Goal: Task Accomplishment & Management: Use online tool/utility

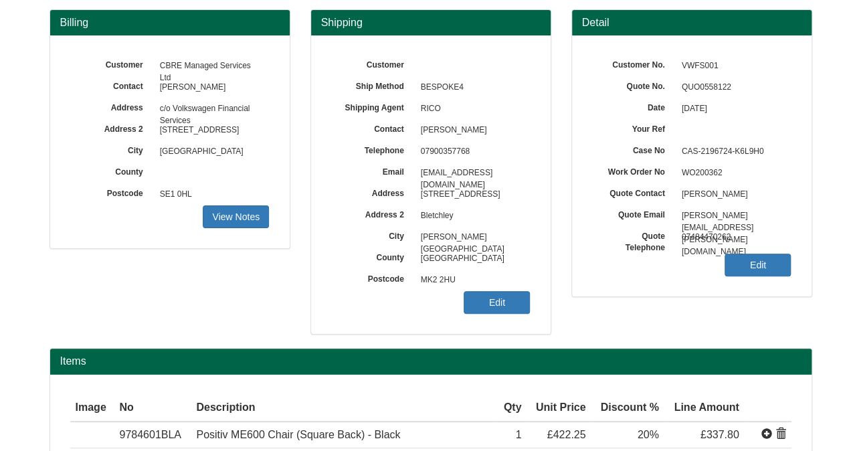
scroll to position [67, 0]
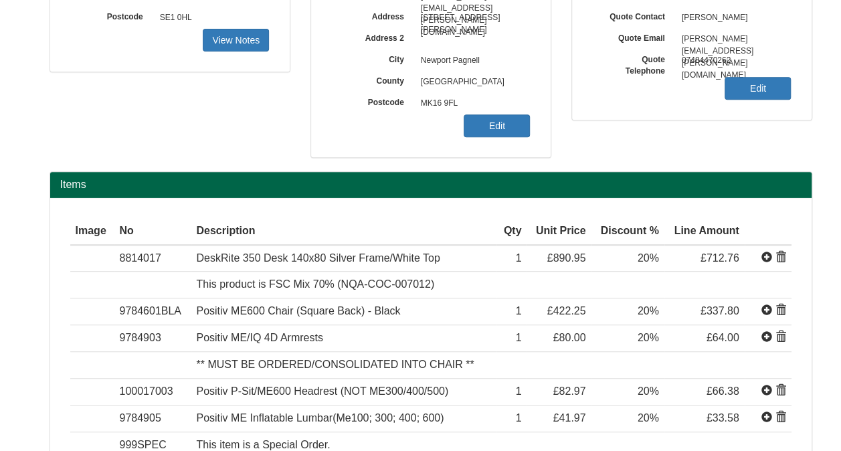
scroll to position [268, 0]
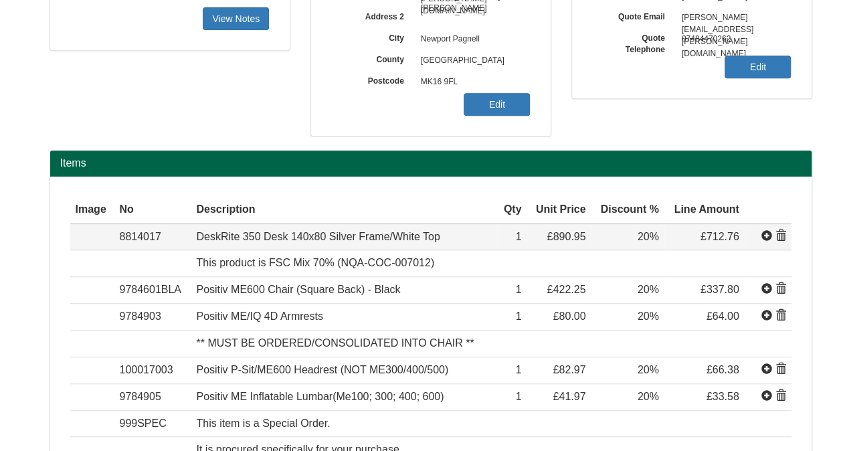
click at [782, 234] on span at bounding box center [781, 236] width 11 height 11
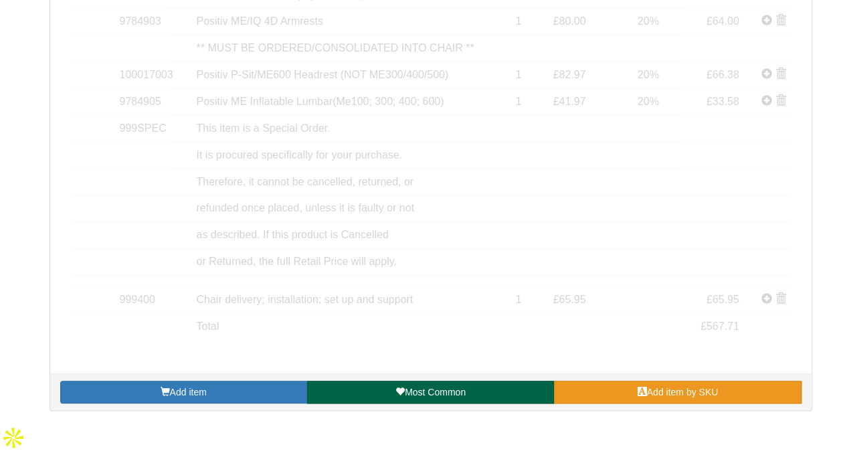
scroll to position [477, 0]
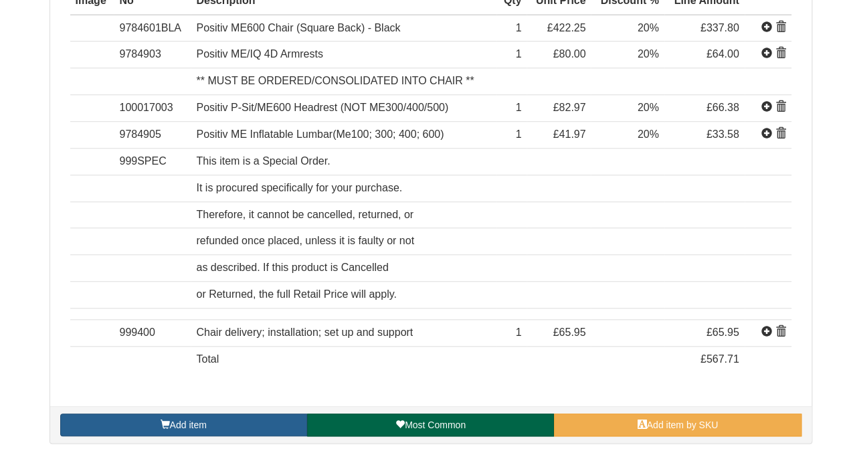
click at [267, 418] on link "Add item" at bounding box center [183, 425] width 247 height 23
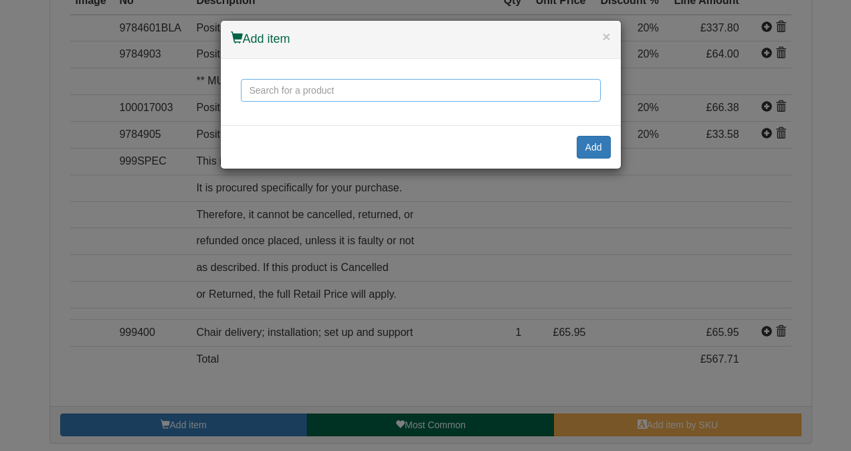
click at [357, 94] on input "text" at bounding box center [421, 90] width 360 height 23
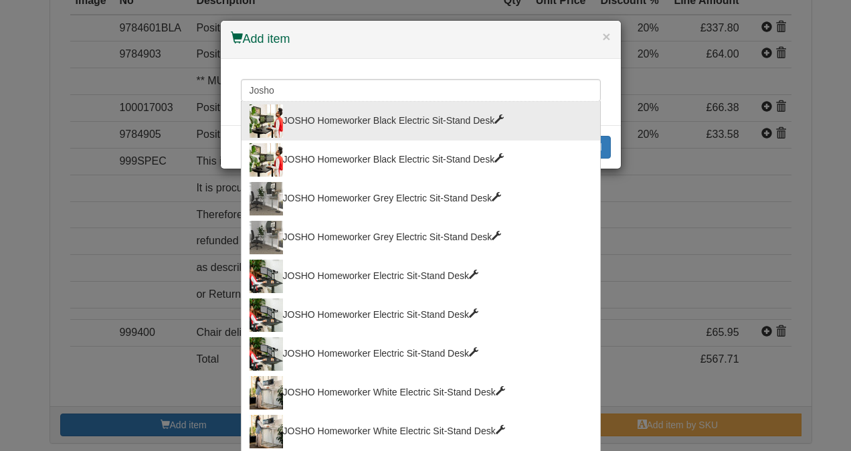
click at [438, 111] on div "JOSHO Homeworker Black Electric Sit-Stand Desk" at bounding box center [421, 120] width 343 height 33
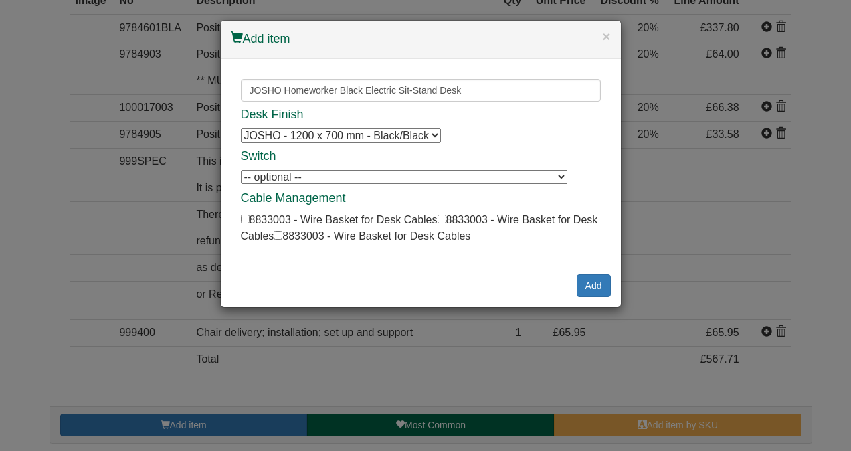
click at [435, 132] on select "JOSHO - 1200 x 700 mm - Black/Black JOSHO - 1200 x 700 mm - Black/Black JOSHO -…" at bounding box center [341, 136] width 200 height 14
click at [471, 87] on input "JOSHO Homeworker Black Electric Sit-Stand Desk" at bounding box center [421, 90] width 360 height 23
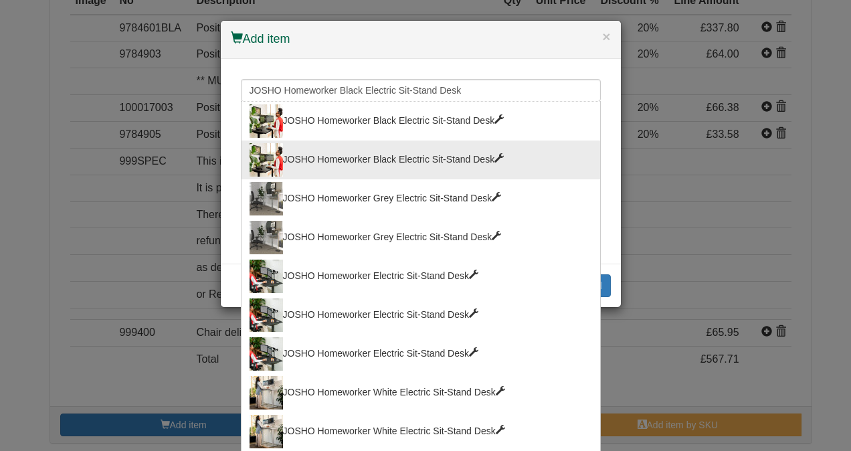
click at [495, 153] on span at bounding box center [499, 157] width 9 height 9
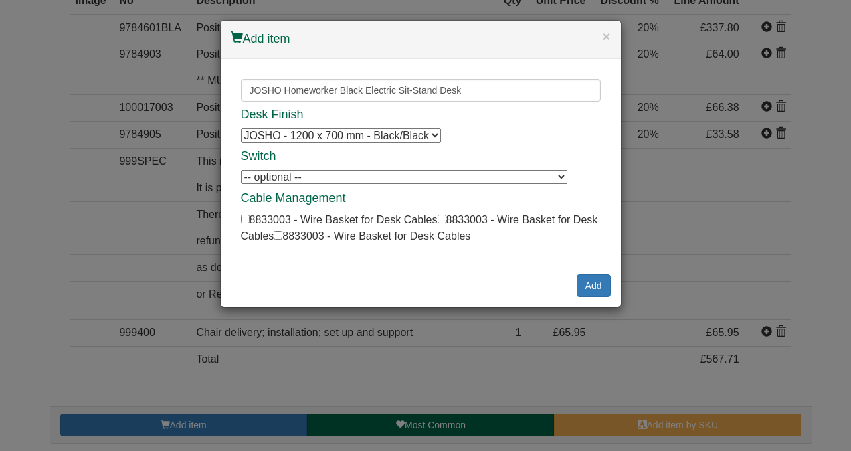
click at [432, 133] on select "JOSHO - 1200 x 700 mm - Black/Black JOSHO - 1200 x 700 mm - Black/Black JOSHO -…" at bounding box center [341, 136] width 200 height 14
click at [493, 88] on input "JOSHO Homeworker Black Electric Sit-Stand Desk" at bounding box center [421, 90] width 360 height 23
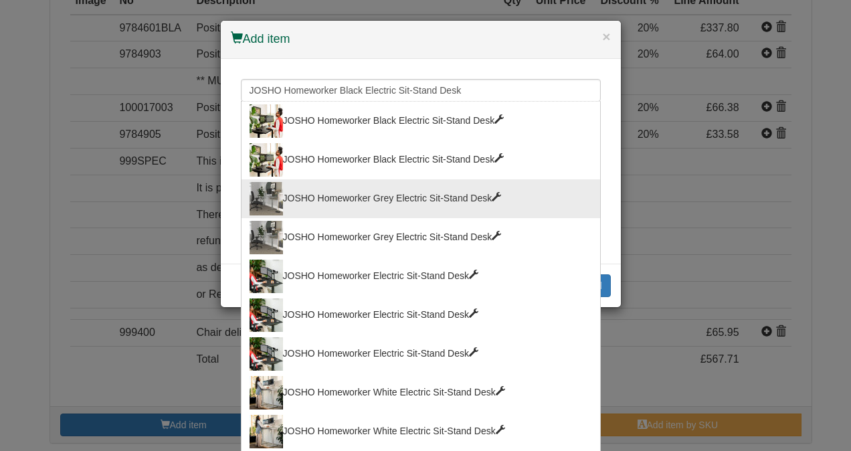
click at [492, 192] on span at bounding box center [496, 196] width 9 height 9
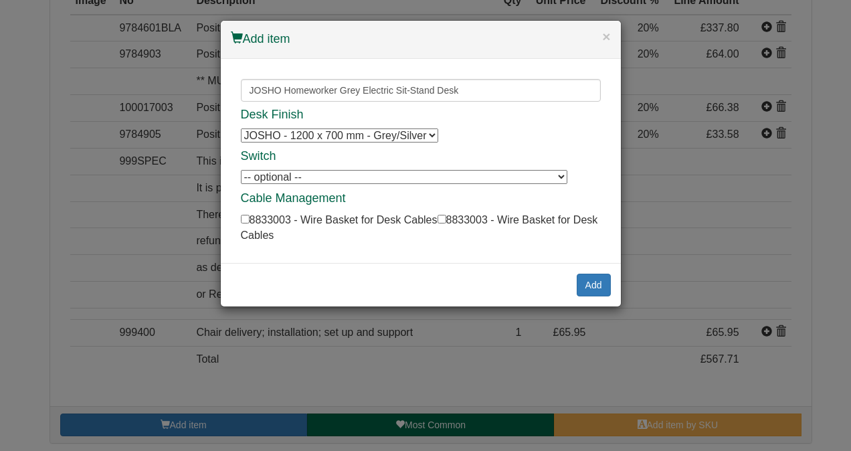
click at [432, 135] on select "JOSHO - 1200 x 700 mm - Grey/Silver JOSHO - 1200 x 700 mm - Grey/Silver" at bounding box center [339, 136] width 197 height 14
click at [481, 94] on input "JOSHO Homeworker Grey Electric Sit-Stand Desk" at bounding box center [421, 90] width 360 height 23
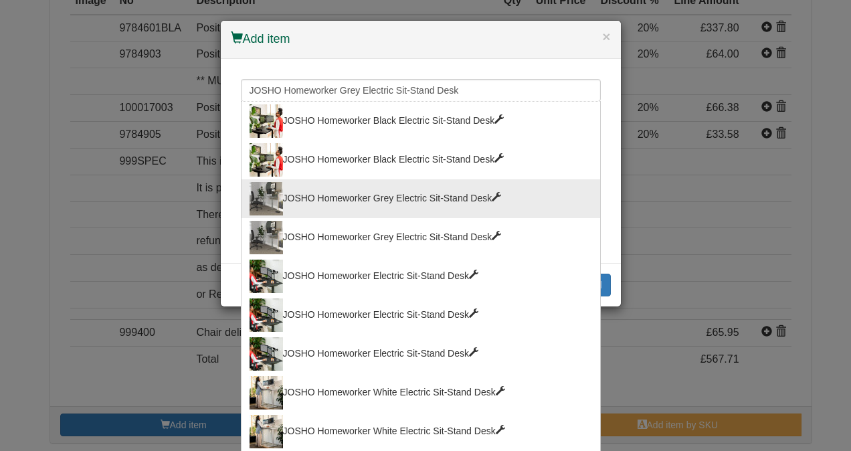
click at [492, 231] on span at bounding box center [496, 235] width 9 height 9
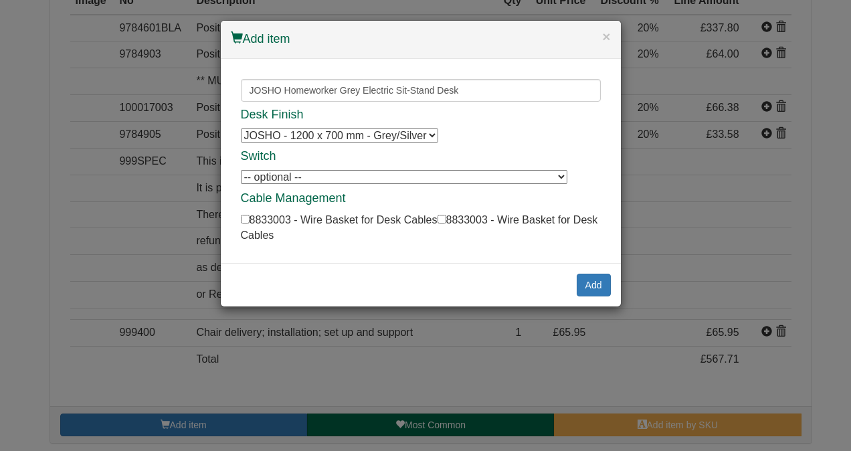
click at [430, 134] on select "JOSHO - 1200 x 700 mm - Grey/Silver JOSHO - 1200 x 700 mm - Grey/Silver" at bounding box center [339, 136] width 197 height 14
click at [465, 88] on input "JOSHO Homeworker Grey Electric Sit-Stand Desk" at bounding box center [421, 90] width 360 height 23
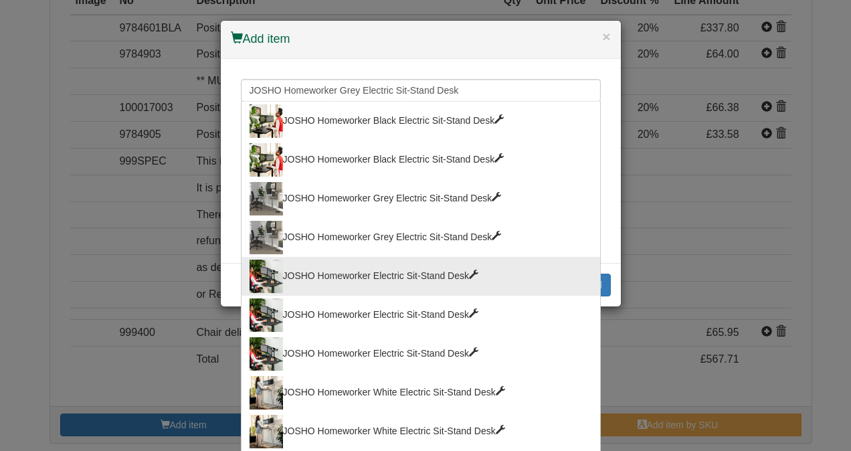
click at [469, 270] on span at bounding box center [473, 274] width 9 height 9
type input "JOSHO Homeworker Electric Sit-Stand Desk"
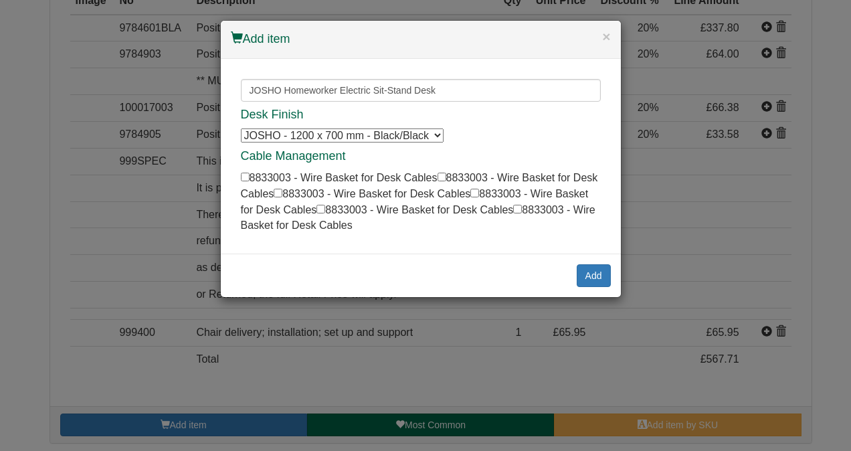
click at [438, 136] on select "JOSHO - 1200 x 700 mm - Black/Black JOSHO - 1200 x 700 mm - Black/Black JOSHO -…" at bounding box center [342, 136] width 203 height 14
select select "6100003"
click at [241, 129] on select "JOSHO - 1200 x 700 mm - Black/Black JOSHO - 1200 x 700 mm - Black/Black JOSHO -…" at bounding box center [342, 136] width 203 height 14
click at [528, 140] on div "Desk Finish JOSHO - 1200 x 700 mm - Black/Black JOSHO - 1200 x 700 mm - Black/B…" at bounding box center [421, 170] width 360 height 125
click at [584, 272] on button "Add" at bounding box center [594, 275] width 34 height 23
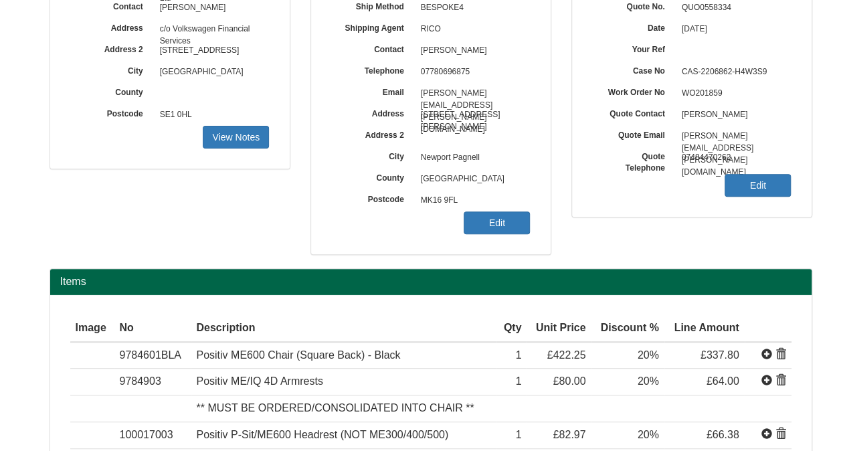
scroll to position [129, 0]
